Goal: Information Seeking & Learning: Learn about a topic

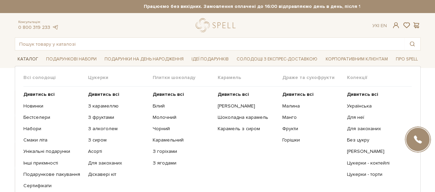
click at [27, 55] on span "Каталог" at bounding box center [28, 59] width 26 height 11
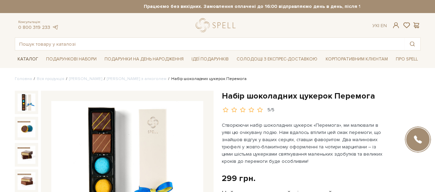
click at [26, 55] on span "Каталог" at bounding box center [28, 59] width 26 height 11
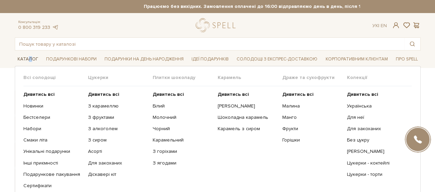
click at [29, 57] on span "Каталог" at bounding box center [28, 59] width 26 height 11
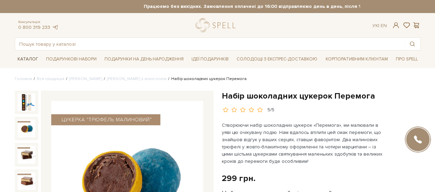
click at [25, 55] on span "Каталог" at bounding box center [28, 59] width 26 height 11
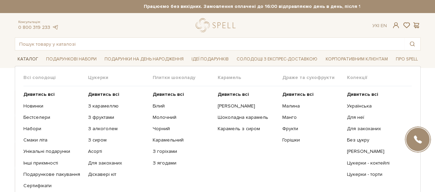
click at [23, 56] on span "Каталог" at bounding box center [28, 59] width 26 height 11
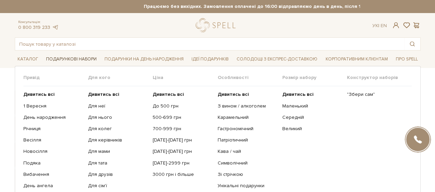
click at [75, 59] on span "Подарункові набори" at bounding box center [71, 59] width 56 height 11
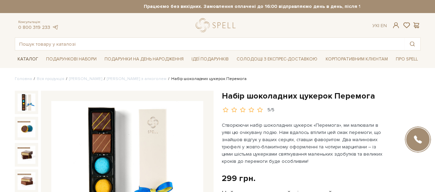
click at [29, 58] on span "Каталог" at bounding box center [28, 59] width 26 height 11
click at [77, 77] on link "[PERSON_NAME]" at bounding box center [85, 78] width 33 height 5
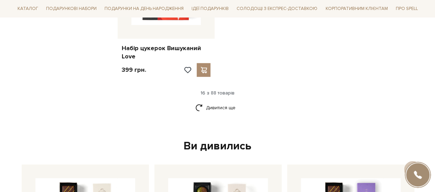
scroll to position [928, 0]
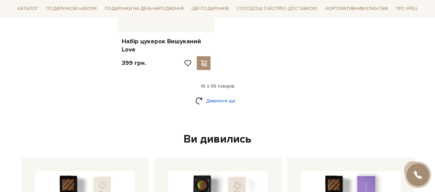
click at [216, 100] on link "Дивитися ще" at bounding box center [217, 101] width 45 height 12
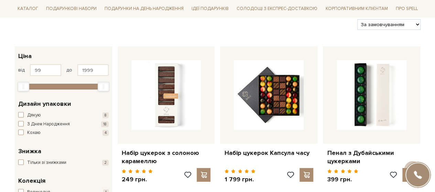
scroll to position [0, 0]
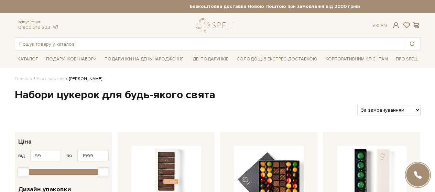
click at [416, 109] on select "За замовчуванням За Ціною (зростання) За Ціною (зменшення) Новинки За популярні…" at bounding box center [388, 110] width 63 height 11
select select "https://spellchocolate.com/our-productions/seti-cukerok/?sort=p.price&order=ASC"
click at [357, 105] on select "За замовчуванням За Ціною (зростання) За Ціною (зменшення) Новинки За популярні…" at bounding box center [388, 110] width 63 height 11
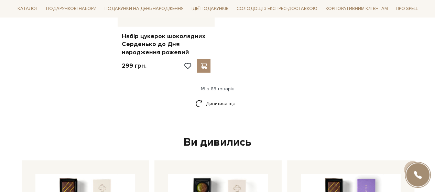
scroll to position [963, 0]
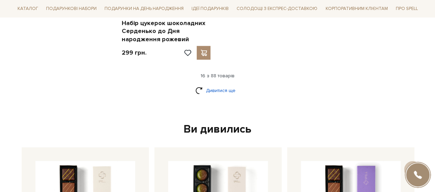
click at [229, 89] on link "Дивитися ще" at bounding box center [217, 91] width 45 height 12
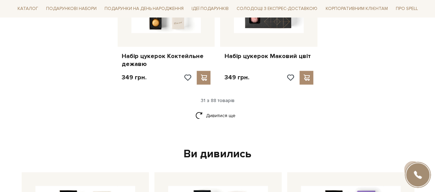
scroll to position [1685, 0]
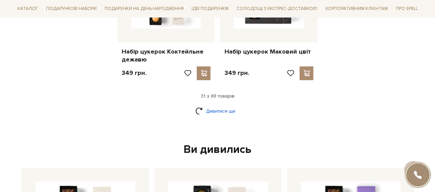
click at [218, 108] on link "Дивитися ще" at bounding box center [217, 111] width 45 height 12
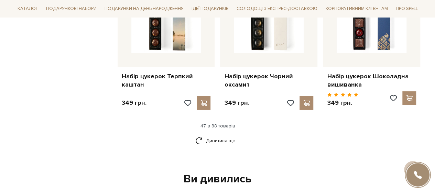
scroll to position [2475, 0]
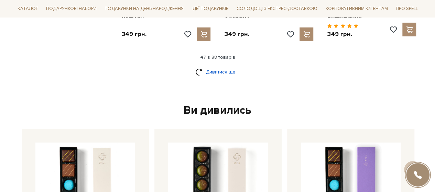
click at [221, 66] on link "Дивитися ще" at bounding box center [217, 72] width 45 height 12
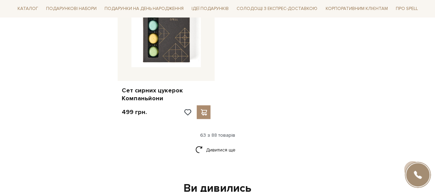
scroll to position [3301, 0]
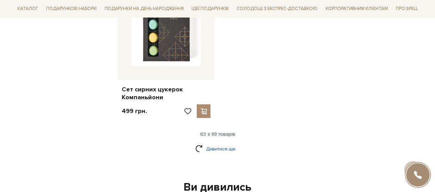
click at [214, 143] on link "Дивитися ще" at bounding box center [217, 149] width 45 height 12
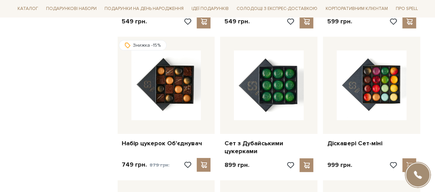
scroll to position [3679, 0]
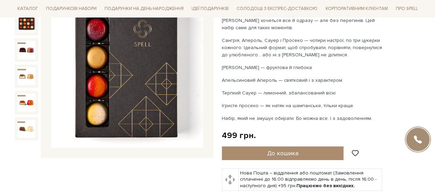
scroll to position [34, 0]
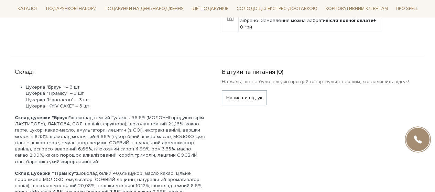
scroll to position [275, 0]
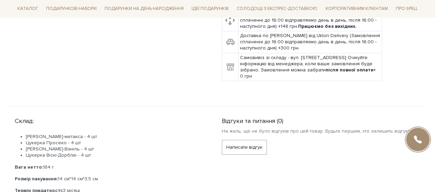
scroll to position [172, 0]
